Goal: Transaction & Acquisition: Purchase product/service

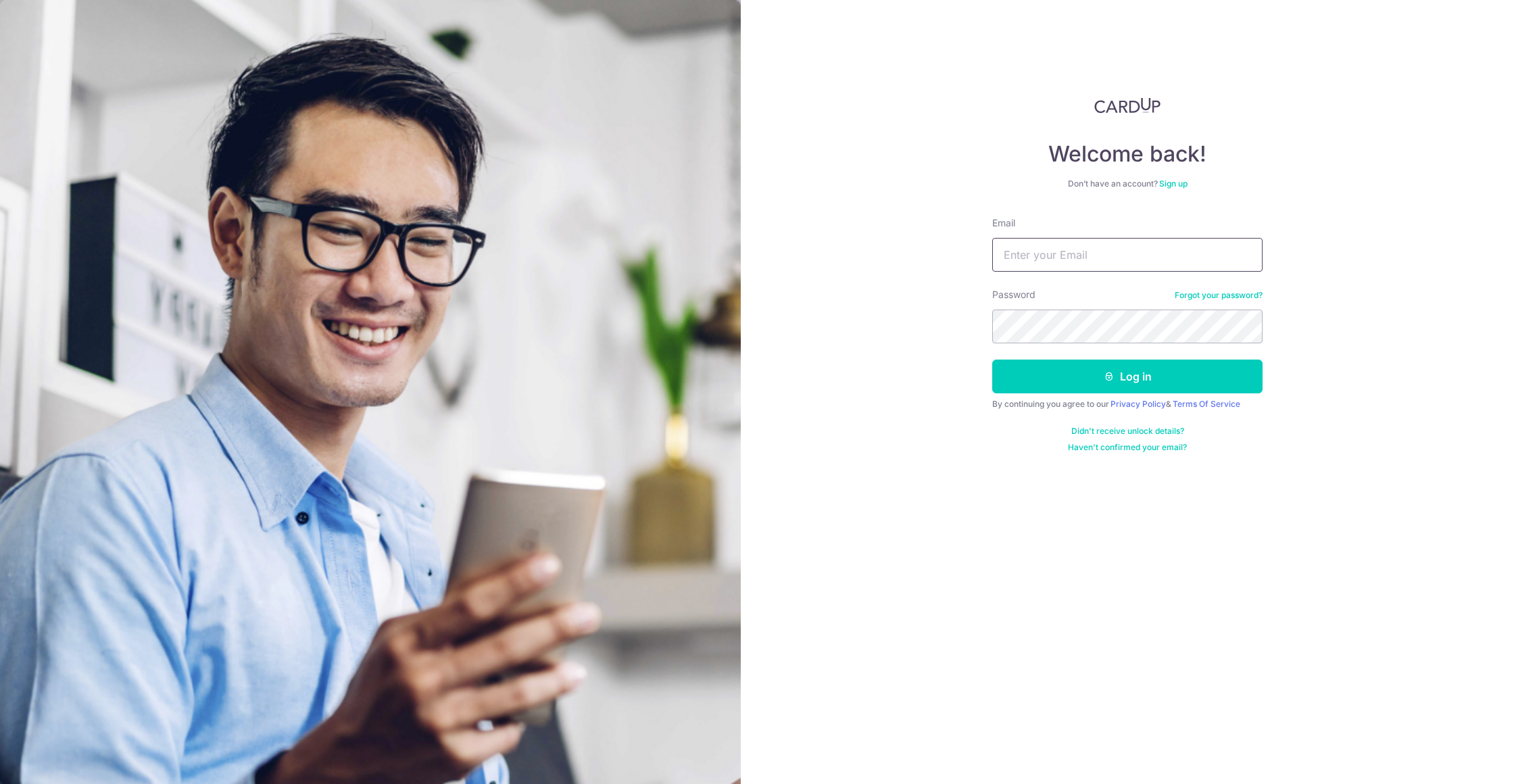
click at [1105, 244] on input "Email" at bounding box center [1127, 254] width 270 height 34
type input "[PERSON_NAME][EMAIL_ADDRESS][DOMAIN_NAME]"
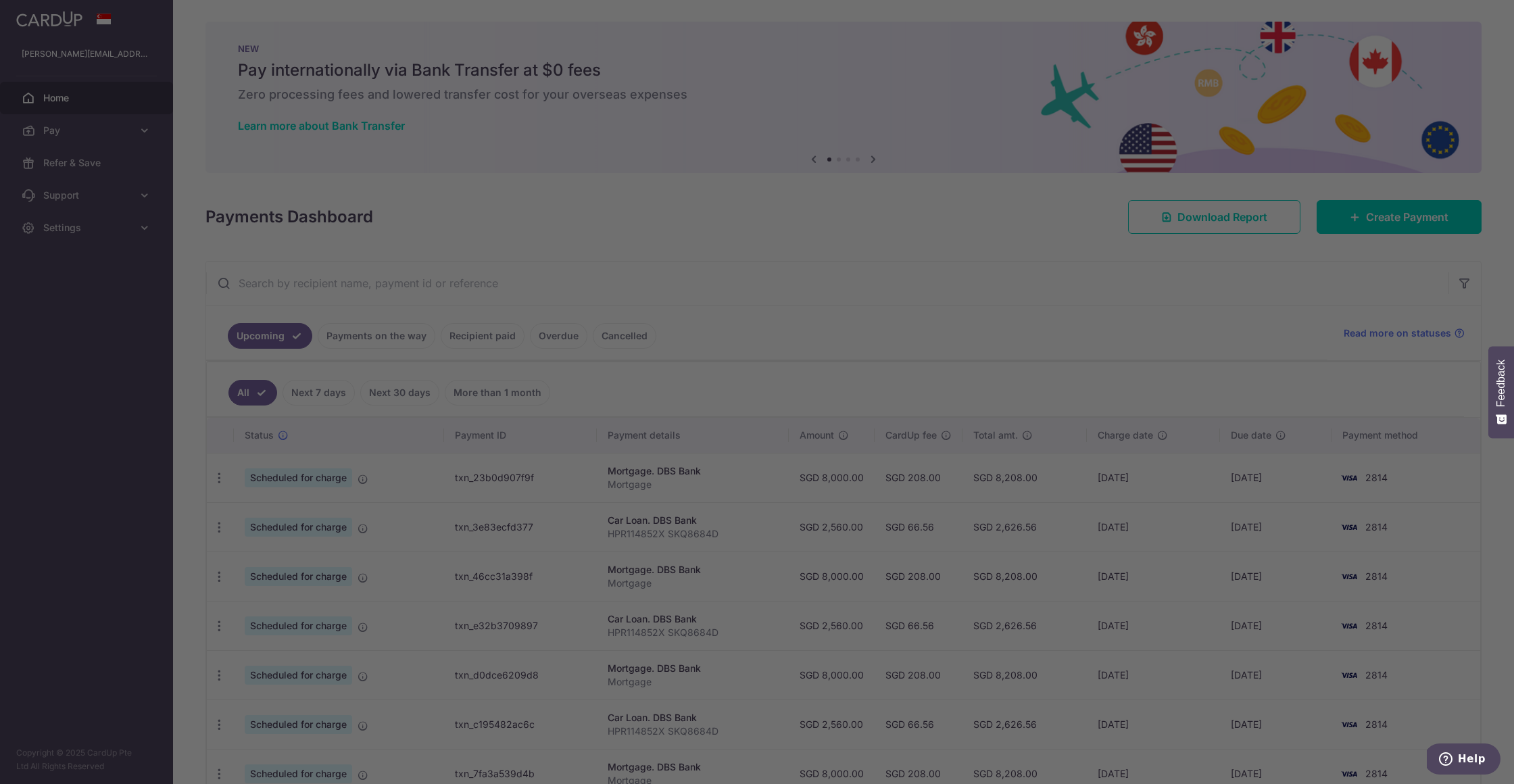
click at [1374, 212] on div at bounding box center [764, 396] width 1528 height 792
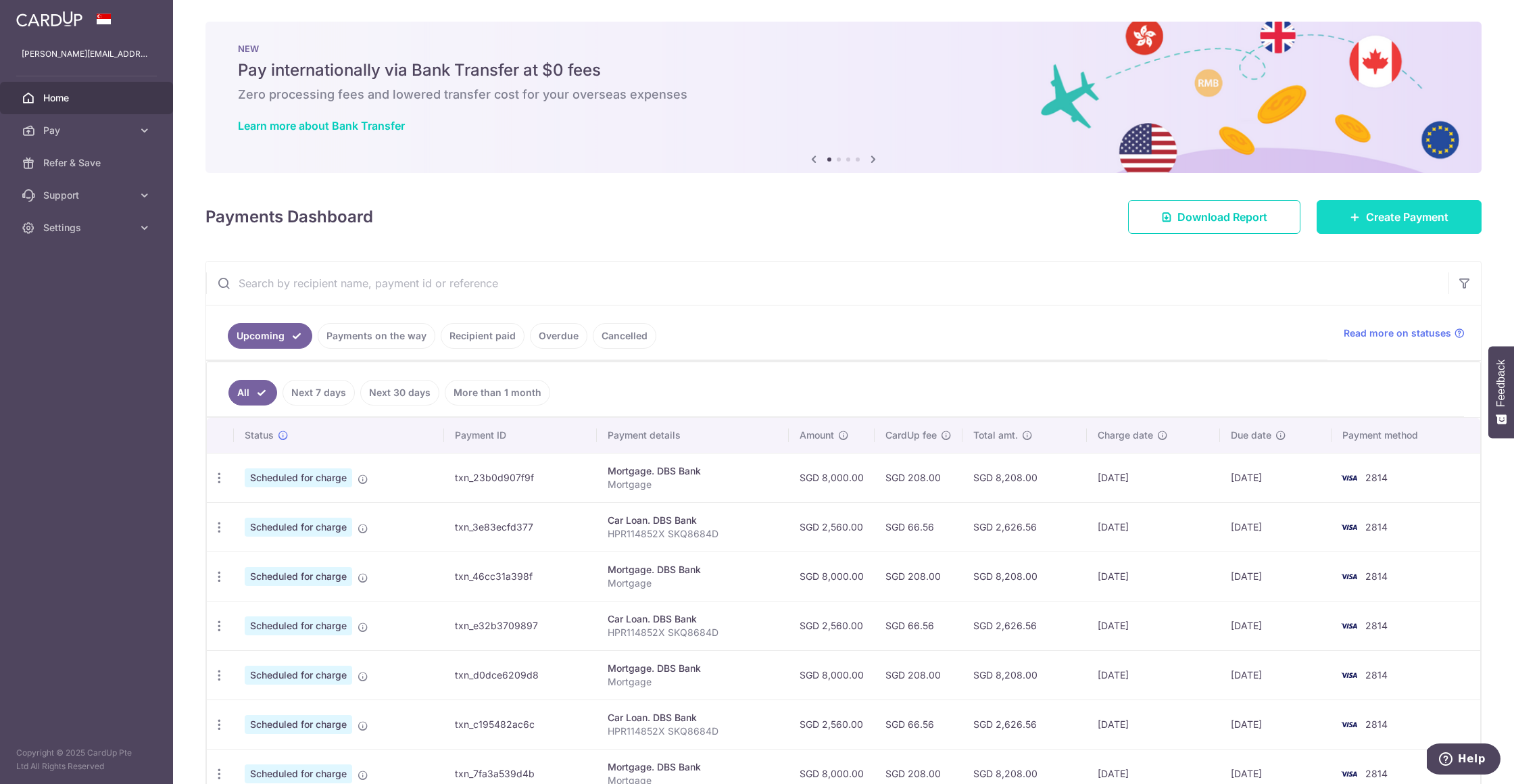
click at [1366, 220] on span "Create Payment" at bounding box center [1407, 217] width 82 height 16
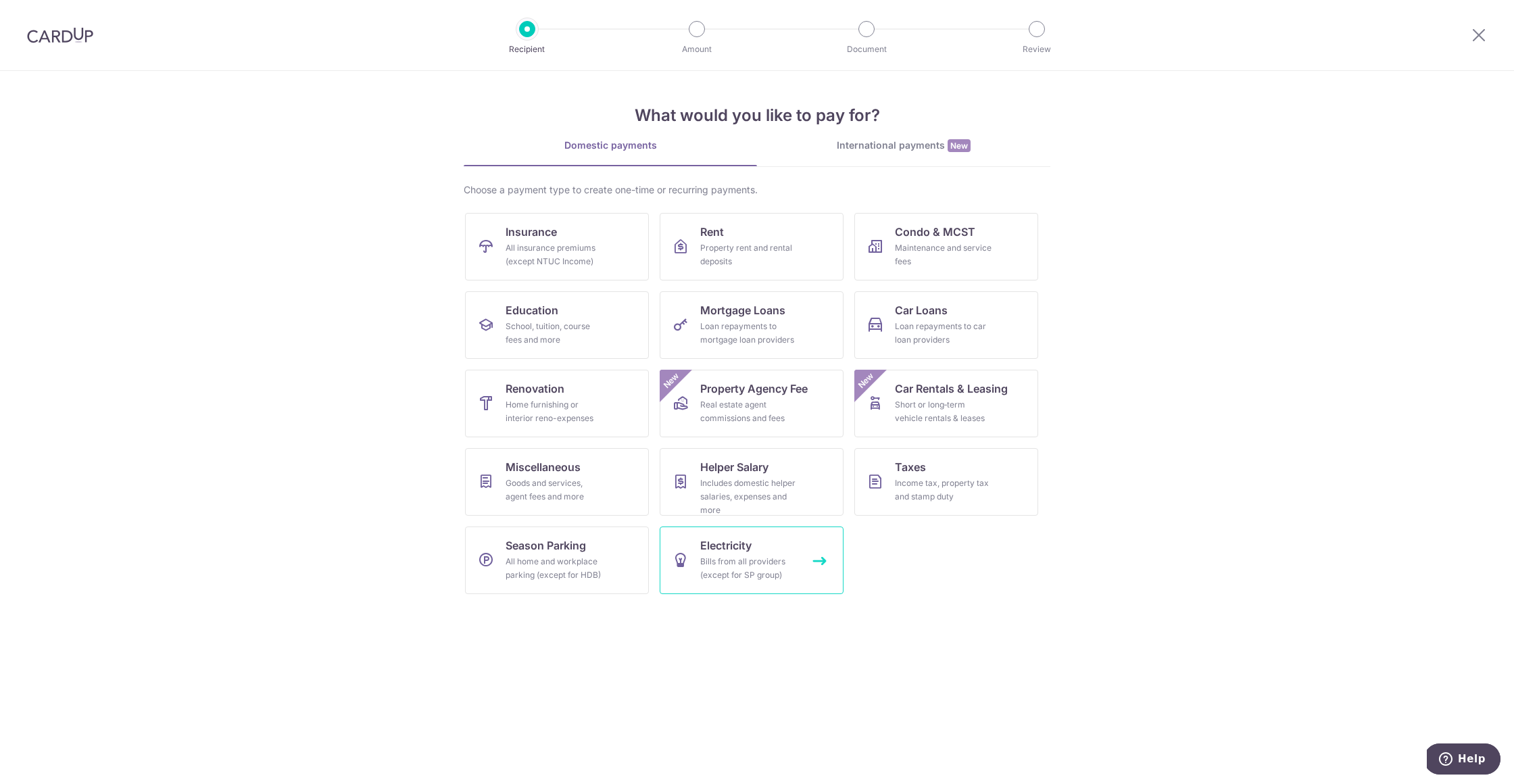
click at [730, 537] on span "Electricity" at bounding box center [726, 545] width 51 height 16
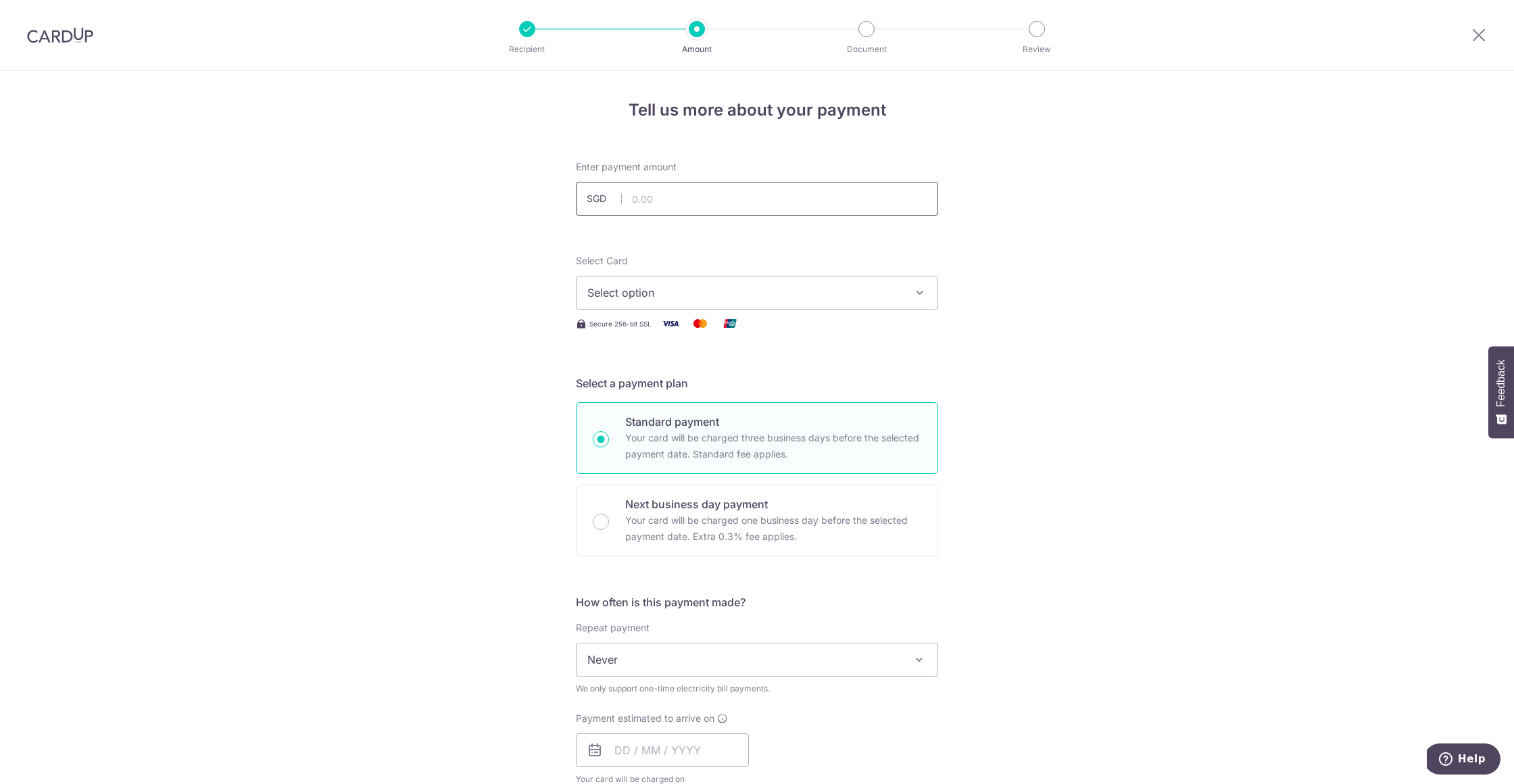
click at [679, 190] on input "text" at bounding box center [757, 199] width 362 height 34
type input "291.97"
click at [800, 280] on button "Select option" at bounding box center [757, 293] width 362 height 34
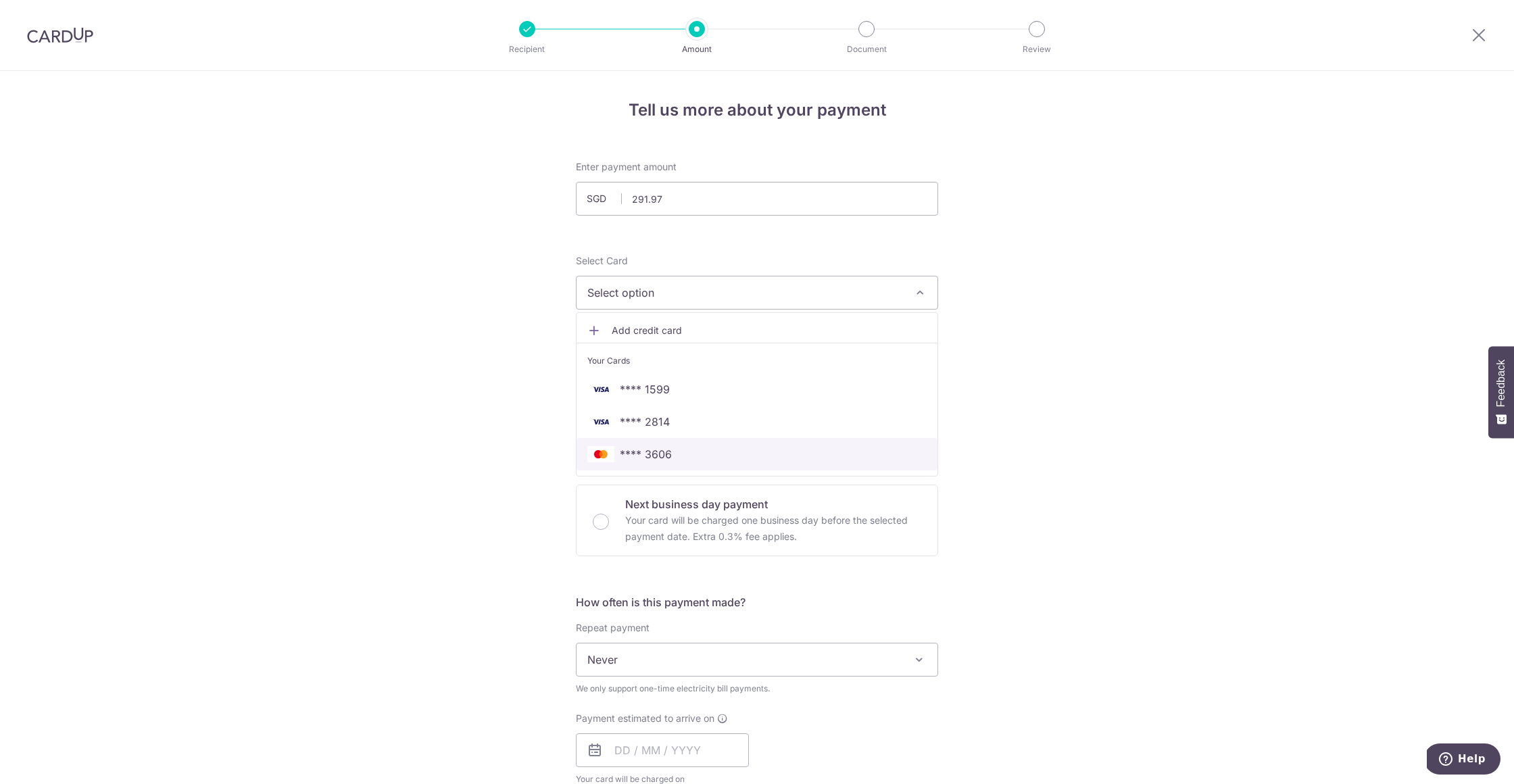
click at [674, 451] on span "**** 3606" at bounding box center [757, 454] width 339 height 16
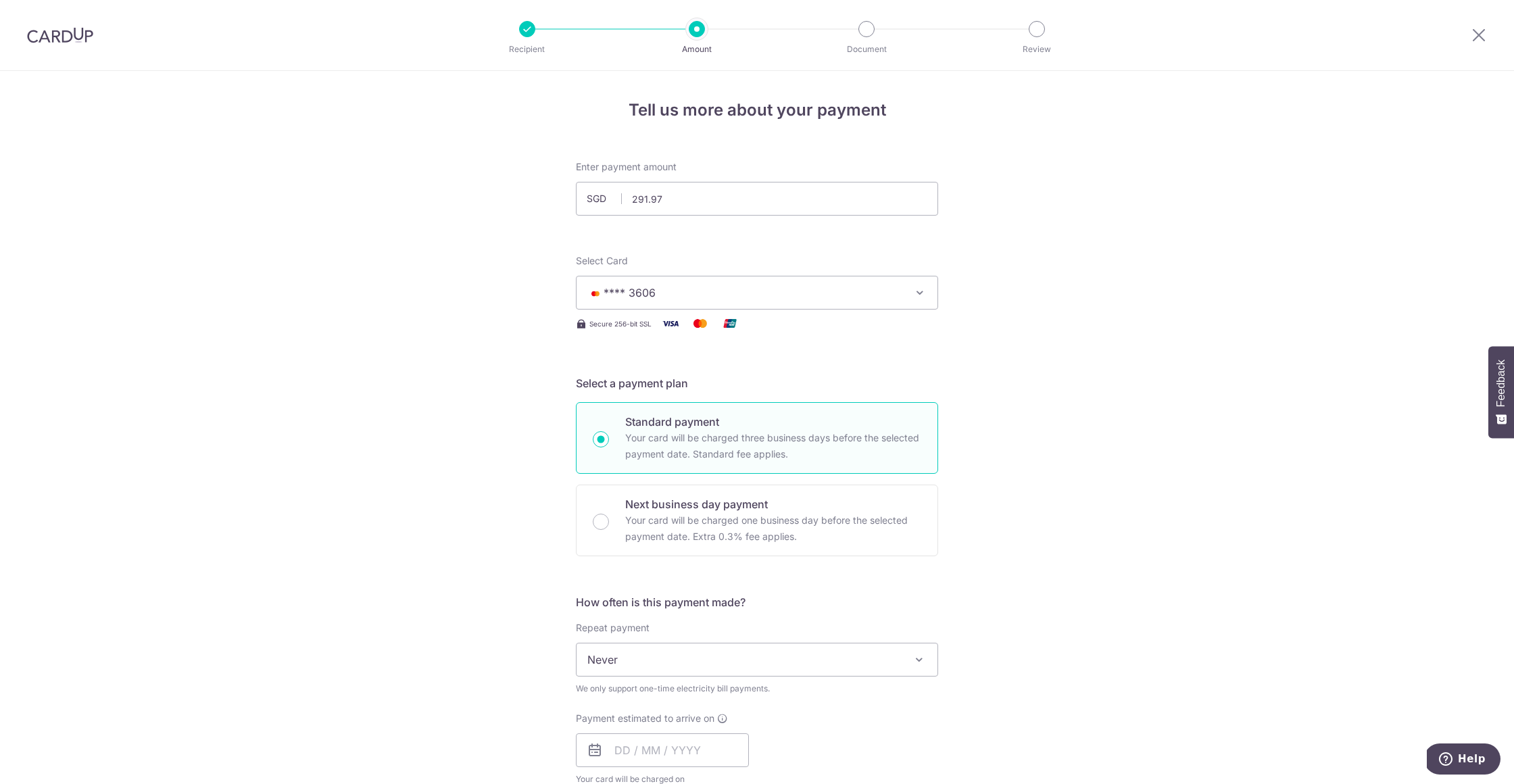
click at [989, 416] on div "Tell us more about your payment Enter payment amount SGD 291.97 291.97 Select C…" at bounding box center [757, 692] width 1514 height 1241
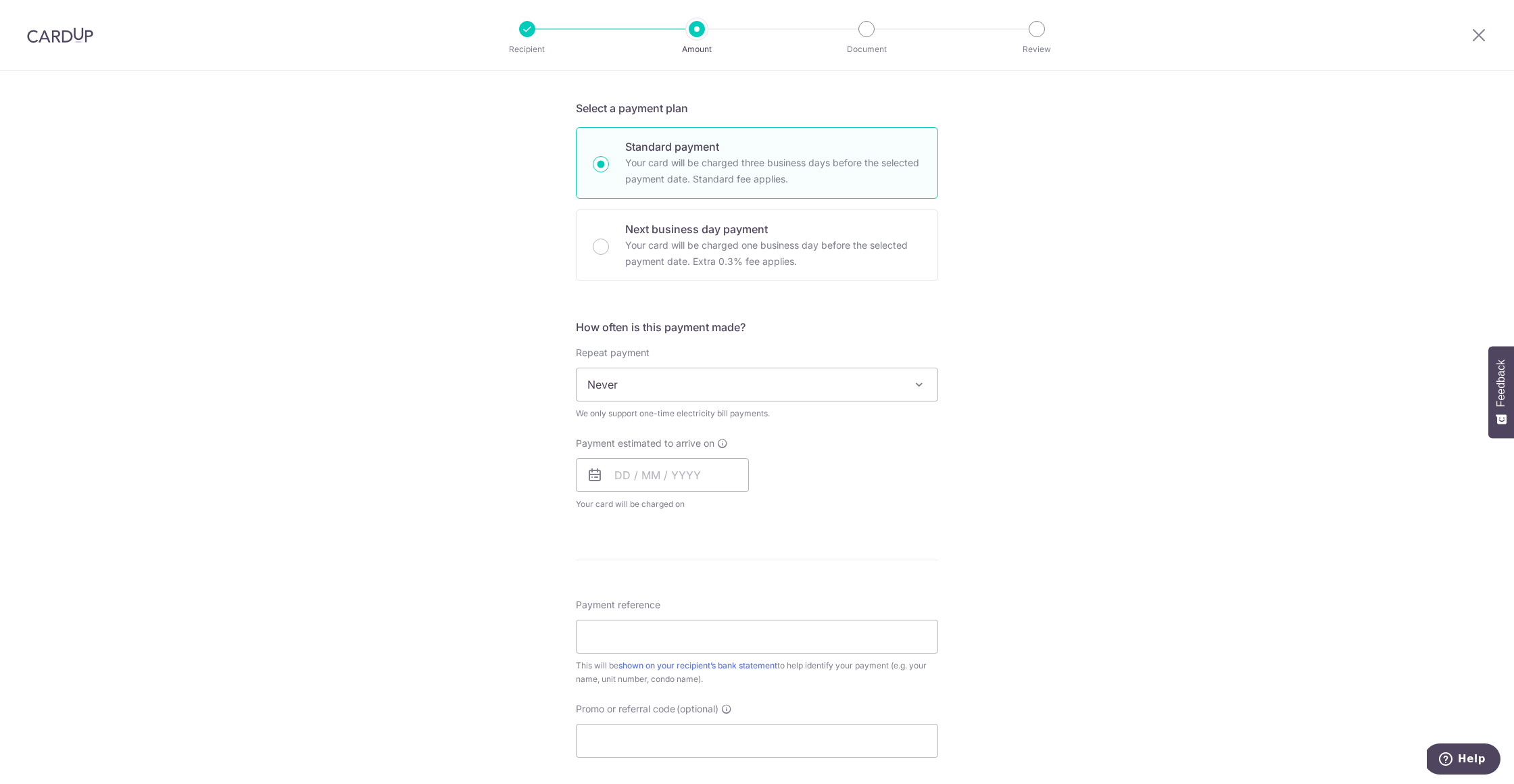
scroll to position [307, 0]
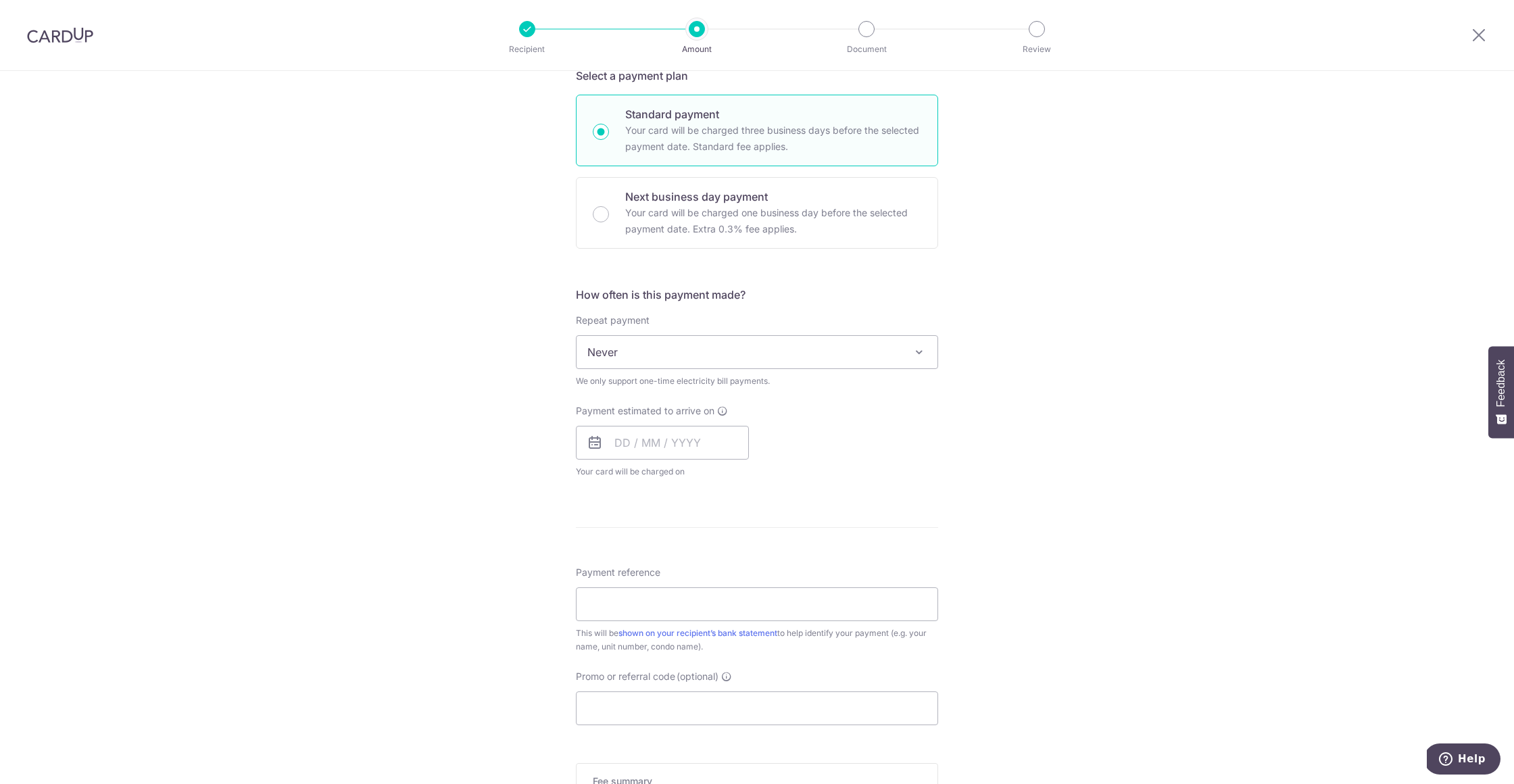
click at [593, 447] on icon at bounding box center [595, 442] width 16 height 16
click at [593, 441] on icon at bounding box center [595, 441] width 16 height 16
click at [645, 443] on input "text" at bounding box center [662, 441] width 173 height 34
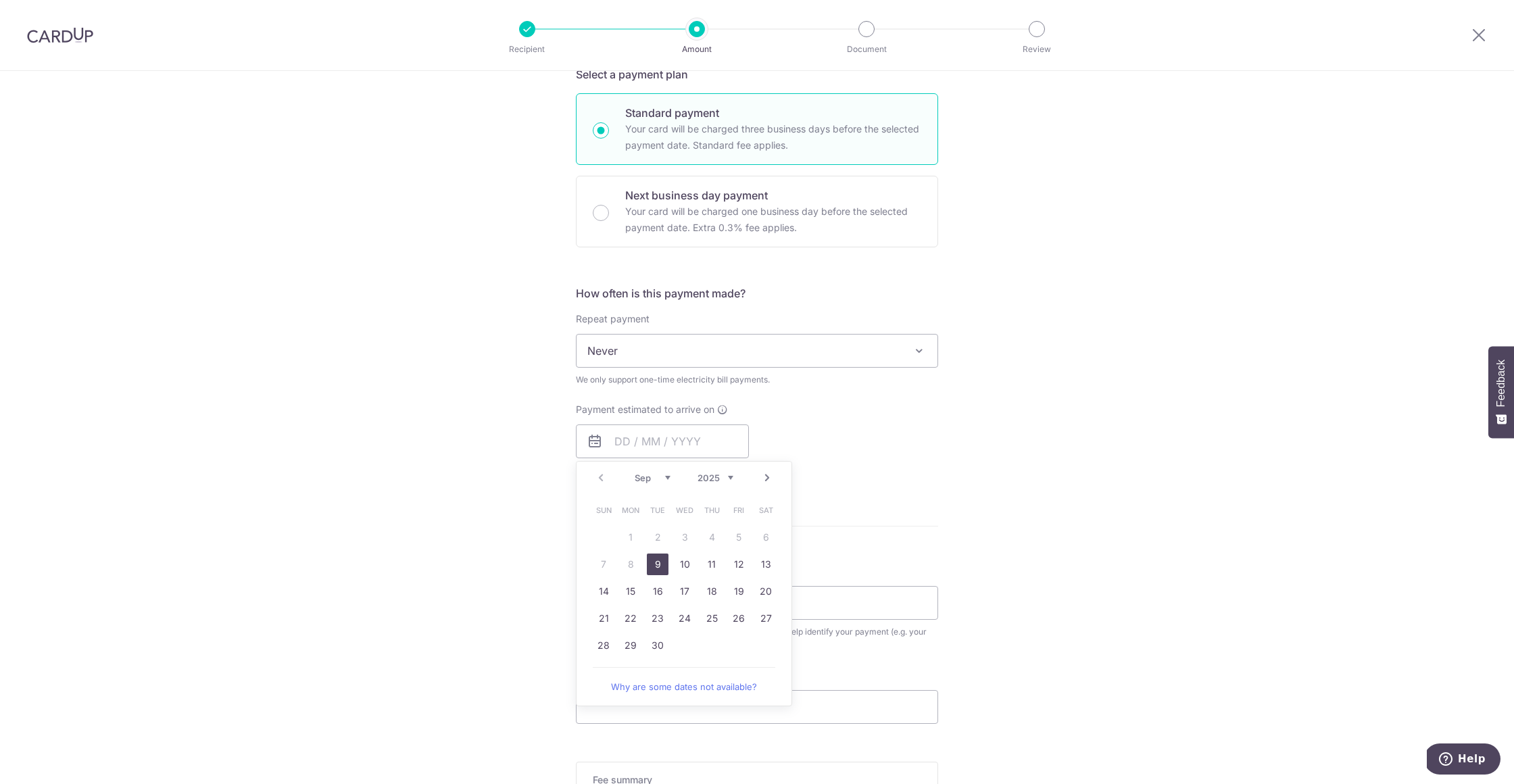
click at [651, 561] on link "9" at bounding box center [658, 564] width 22 height 22
type input "09/09/2025"
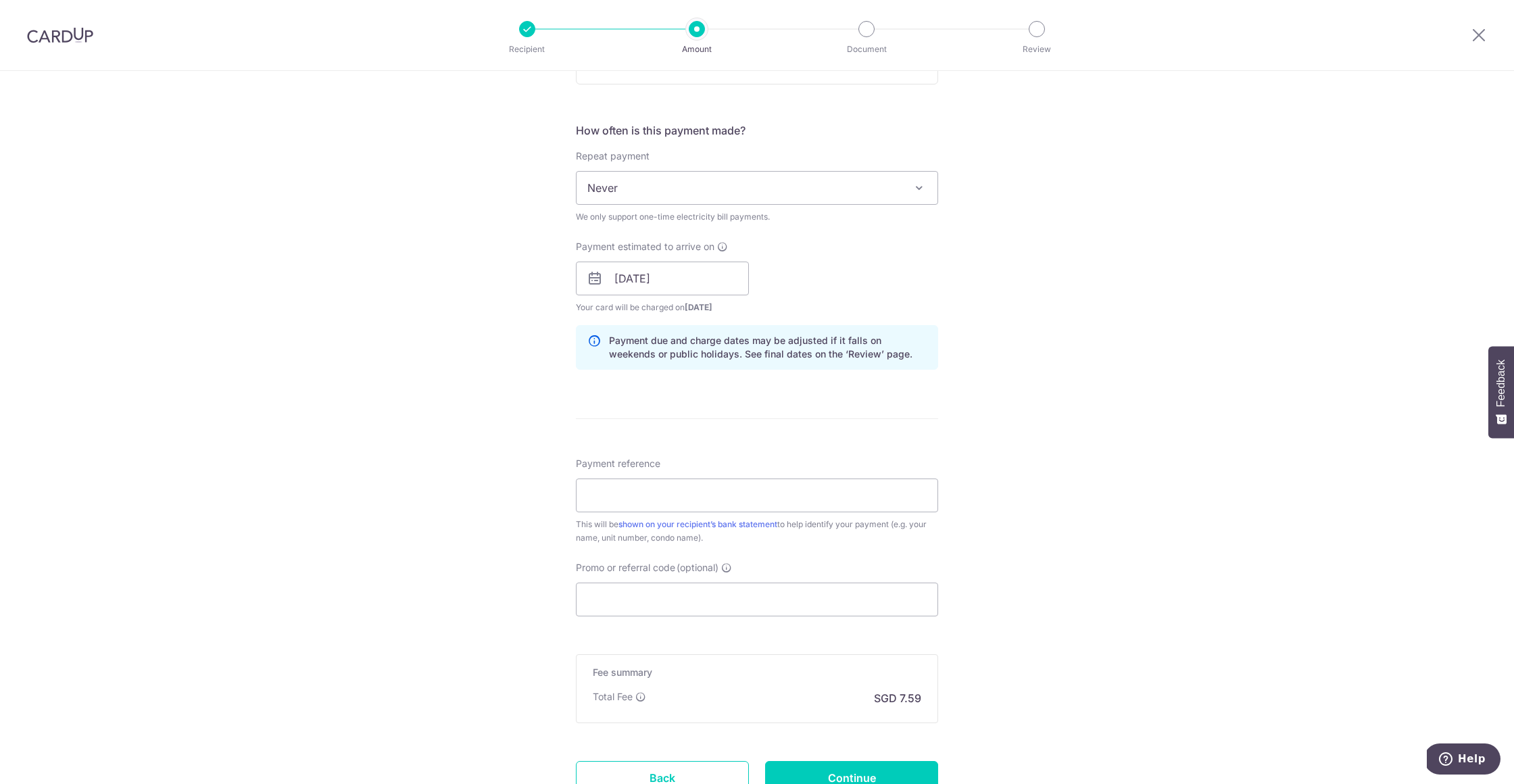
scroll to position [475, 0]
click at [741, 507] on input "Payment reference" at bounding box center [757, 491] width 362 height 34
type input "K202269612"
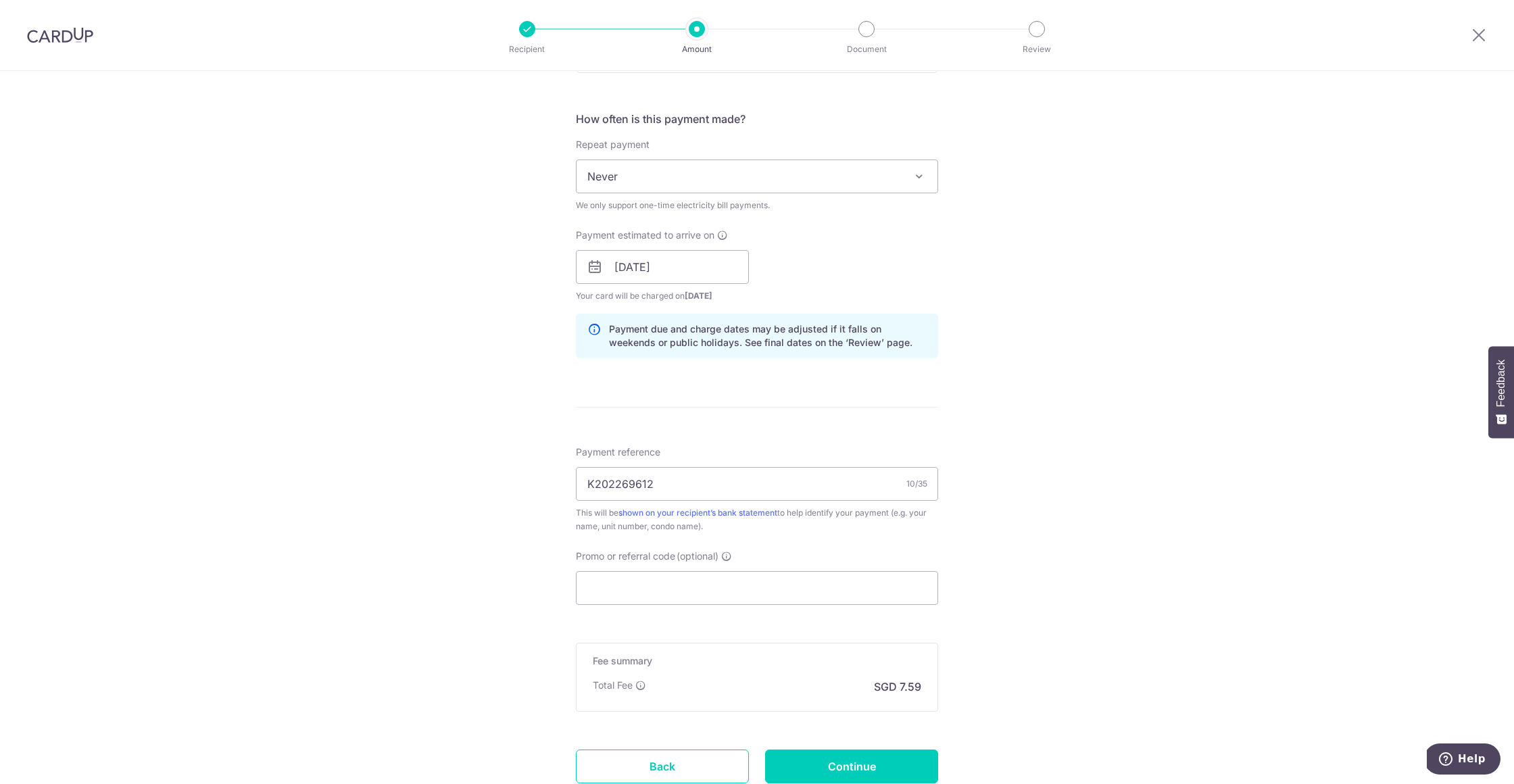
click at [1023, 600] on div "Tell us more about your payment Enter payment amount SGD 291.97 291.97 Select C…" at bounding box center [757, 236] width 1514 height 1296
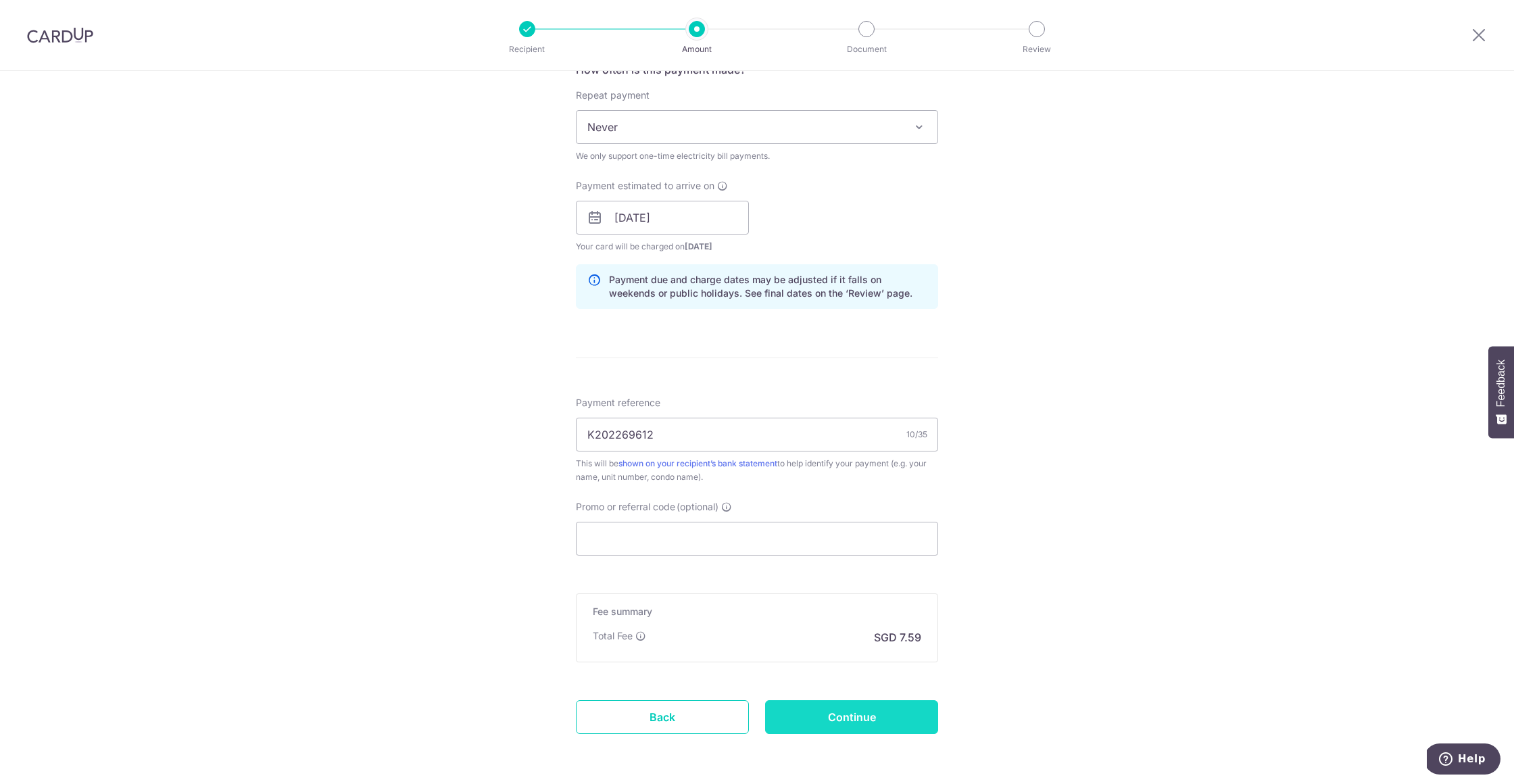
click at [888, 719] on input "Continue" at bounding box center [851, 717] width 173 height 34
type input "Create Schedule"
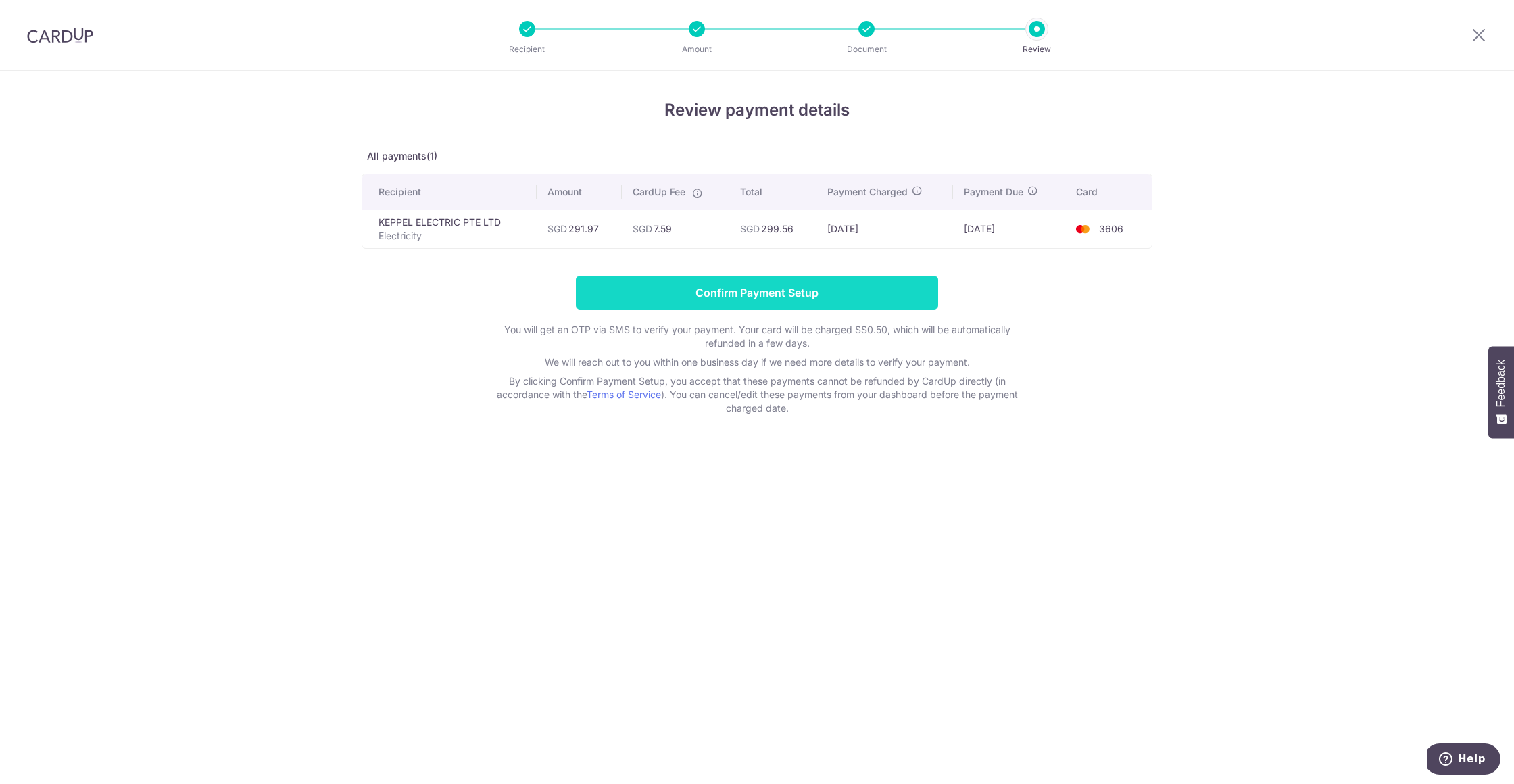
click at [857, 284] on input "Confirm Payment Setup" at bounding box center [757, 293] width 362 height 34
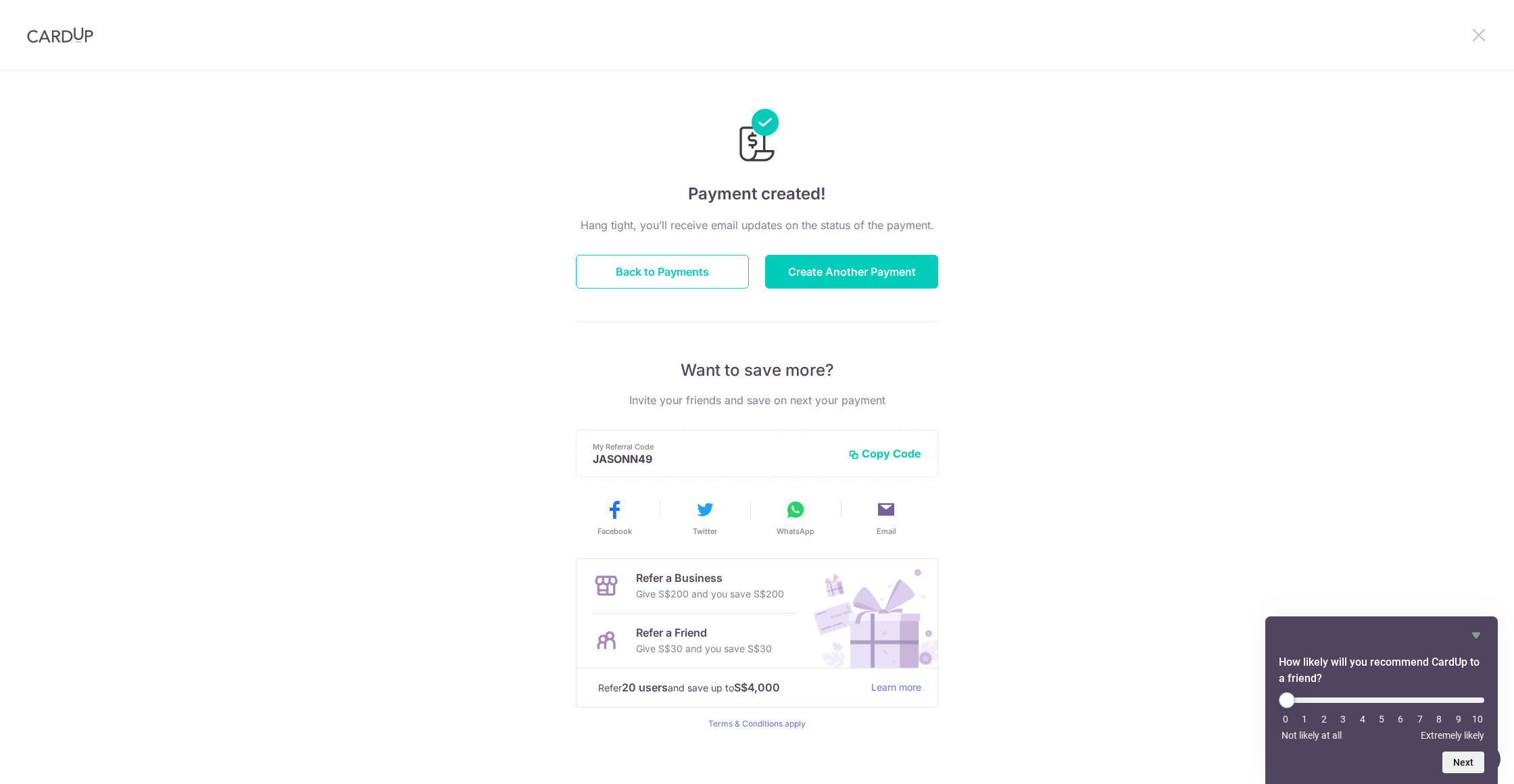
click at [1485, 32] on icon at bounding box center [1479, 34] width 16 height 17
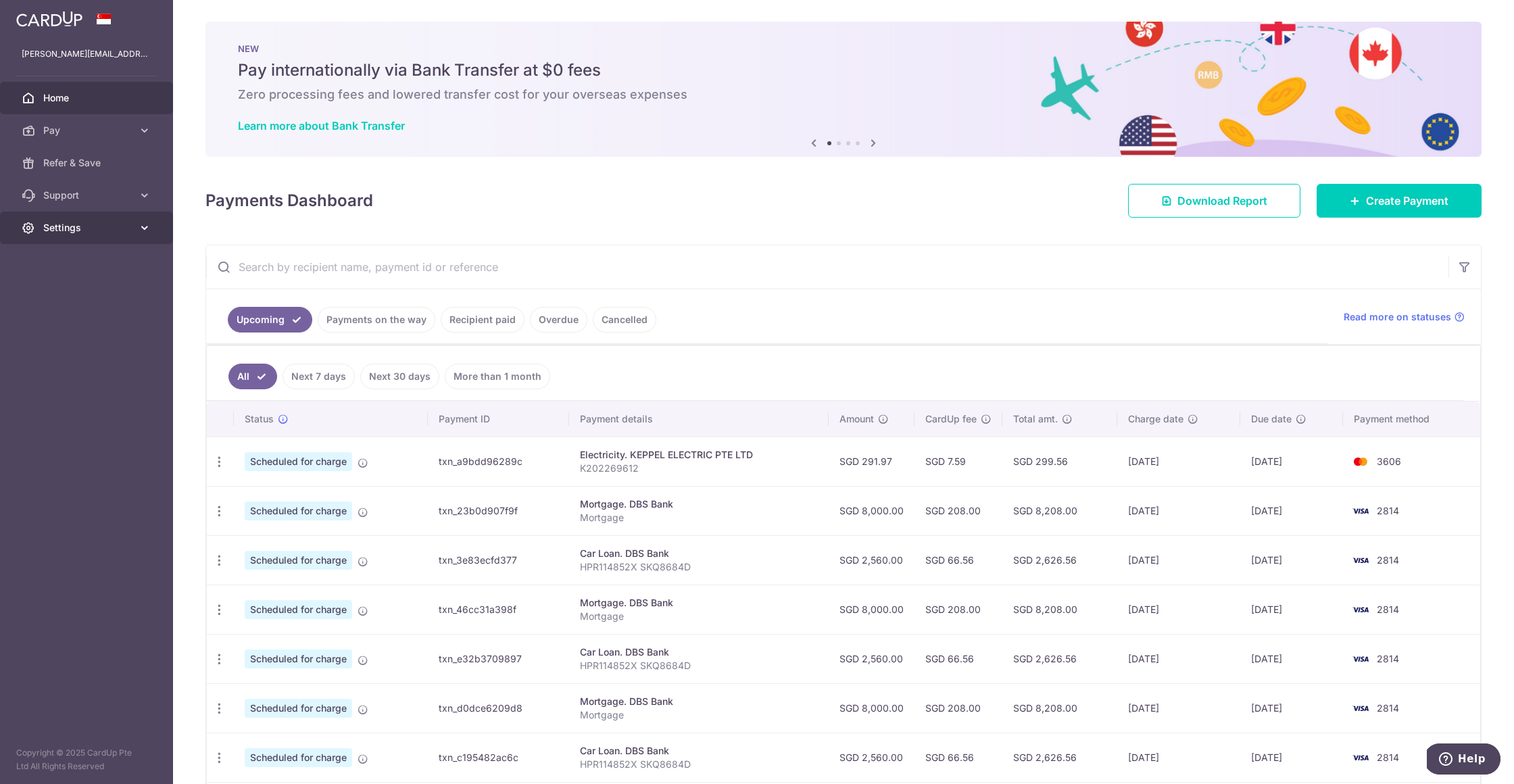
click at [89, 227] on span "Settings" at bounding box center [87, 228] width 89 height 14
click at [65, 301] on link "Logout" at bounding box center [86, 292] width 173 height 33
